Goal: Information Seeking & Learning: Learn about a topic

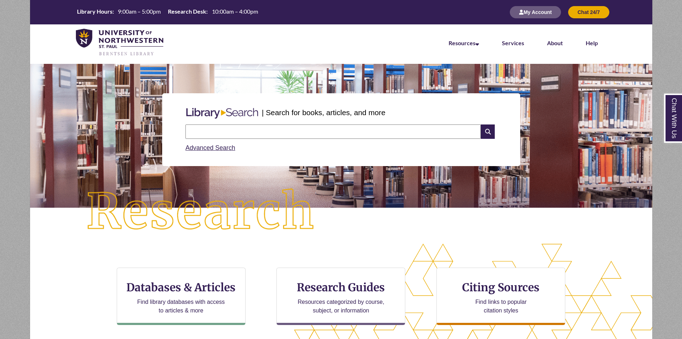
click at [263, 134] on input "text" at bounding box center [334, 131] width 296 height 14
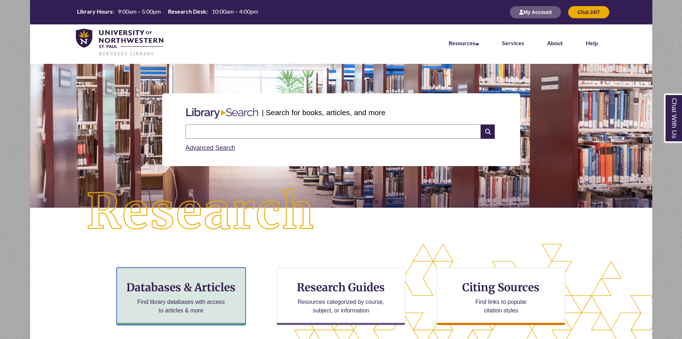
click at [200, 284] on h3 "Databases & Articles" at bounding box center [181, 287] width 117 height 14
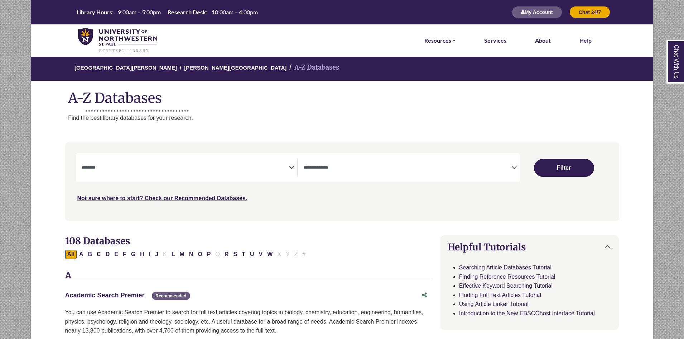
select select "Database Subject Filter"
select select "Database Types Filter"
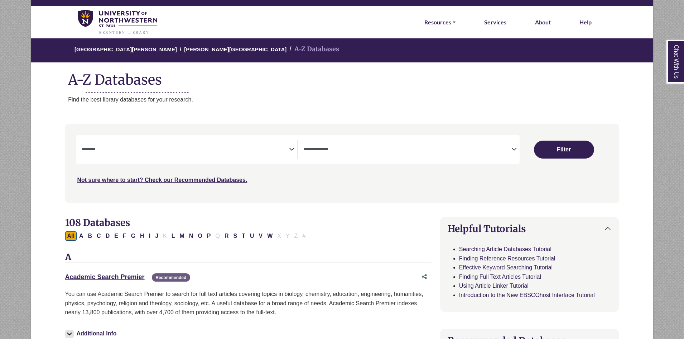
scroll to position [36, 0]
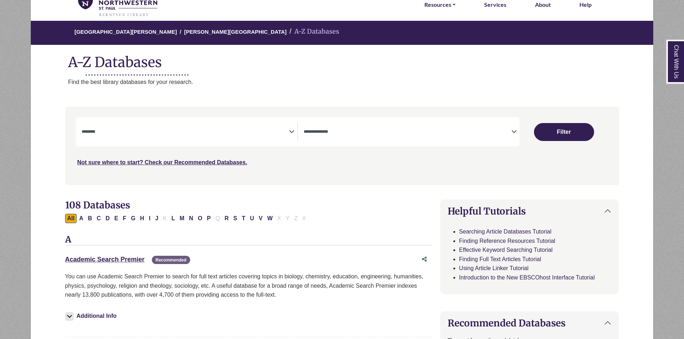
click at [274, 134] on textarea "Search" at bounding box center [186, 132] width 208 height 6
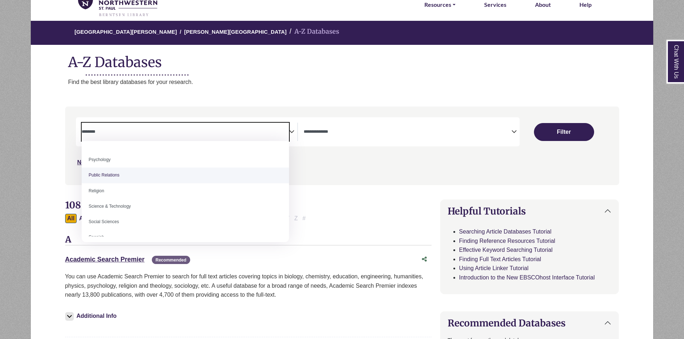
scroll to position [573, 0]
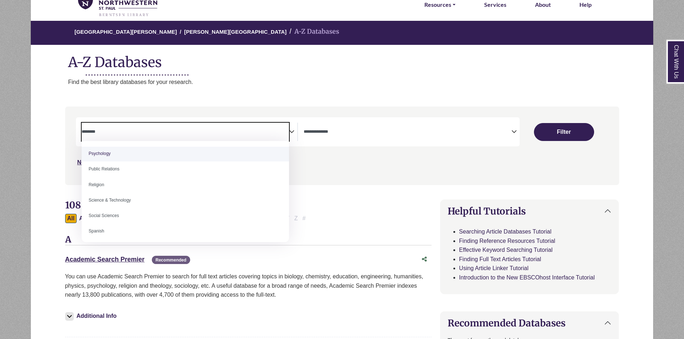
select select "*****"
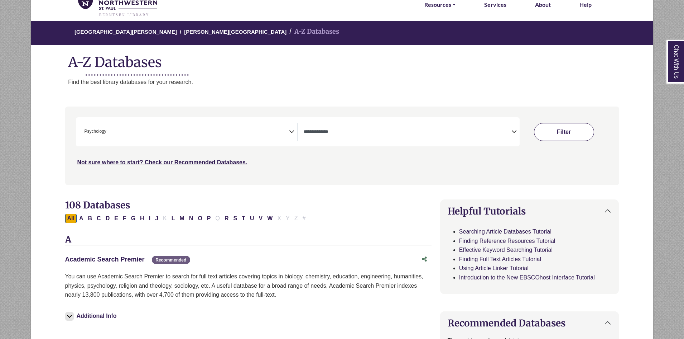
click at [574, 125] on button "Filter" at bounding box center [564, 132] width 60 height 18
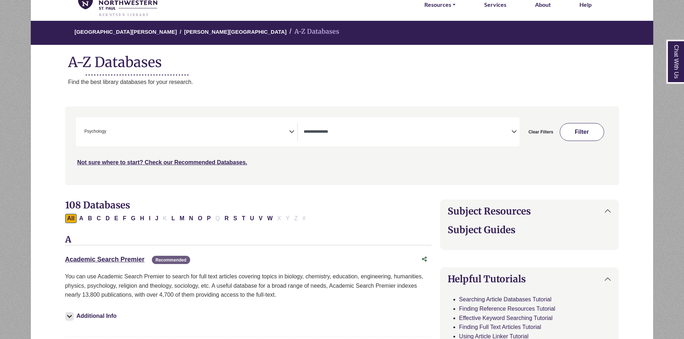
select select "Database Types Filter"
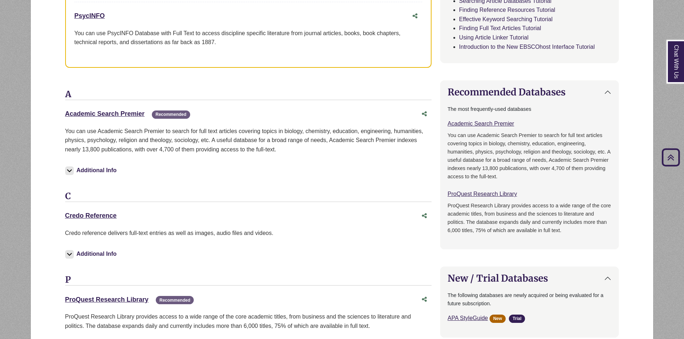
scroll to position [430, 0]
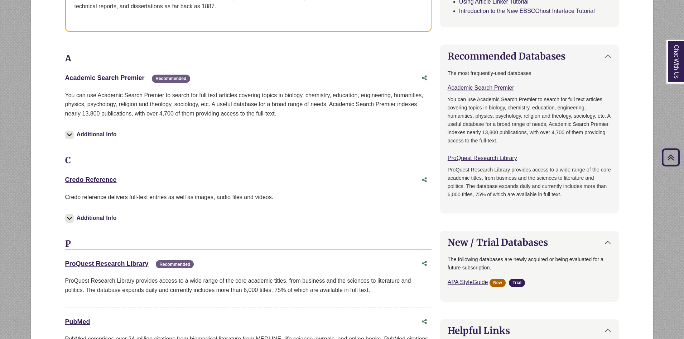
click at [110, 78] on link "Academic Search Premier This link opens in a new window" at bounding box center [105, 77] width 80 height 7
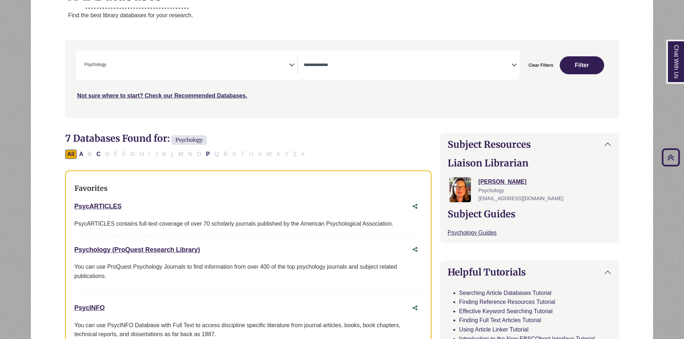
scroll to position [0, 0]
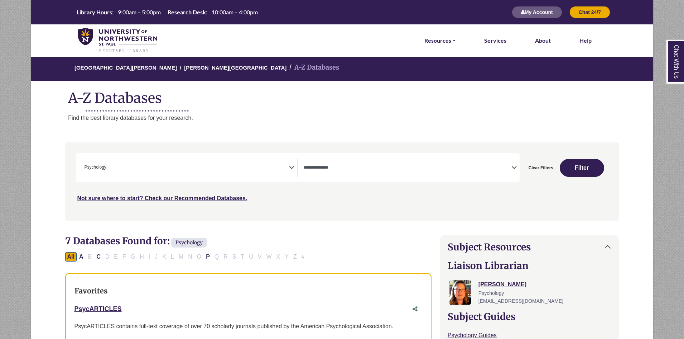
drag, startPoint x: 200, startPoint y: 67, endPoint x: 193, endPoint y: 69, distance: 7.5
click at [200, 67] on link "[PERSON_NAME][GEOGRAPHIC_DATA]" at bounding box center [235, 66] width 102 height 7
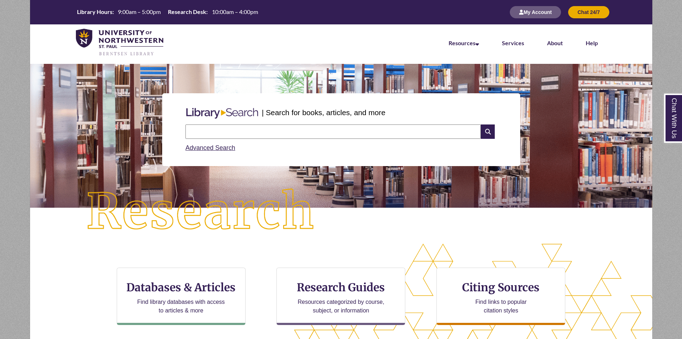
click at [292, 134] on input "text" at bounding box center [334, 131] width 296 height 14
type input "**********"
